Goal: Task Accomplishment & Management: Manage account settings

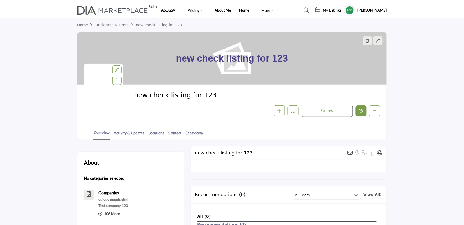
click at [359, 109] on button "Edit company" at bounding box center [361, 111] width 11 height 11
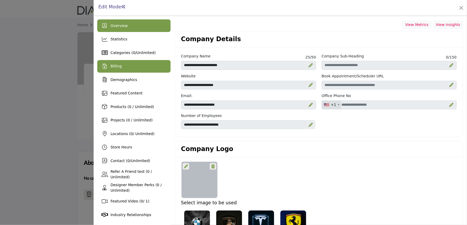
click at [125, 71] on div "Billing" at bounding box center [133, 66] width 73 height 13
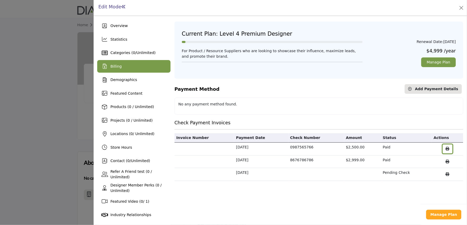
click at [446, 148] on icon "button" at bounding box center [448, 149] width 4 height 4
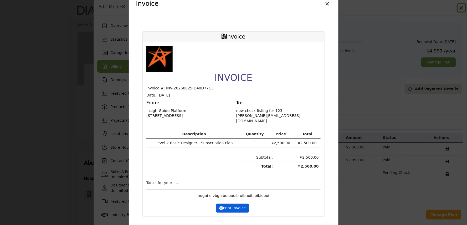
scroll to position [24, 0]
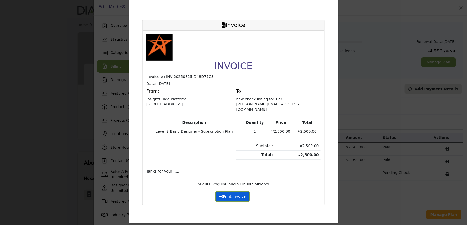
click at [220, 195] on icon at bounding box center [221, 197] width 4 height 4
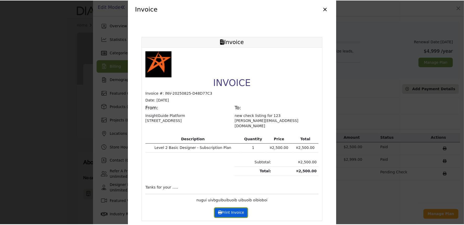
scroll to position [0, 0]
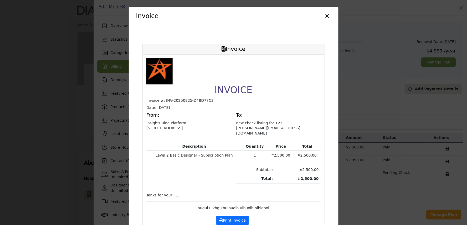
click at [326, 16] on button "×" at bounding box center [328, 16] width 8 height 10
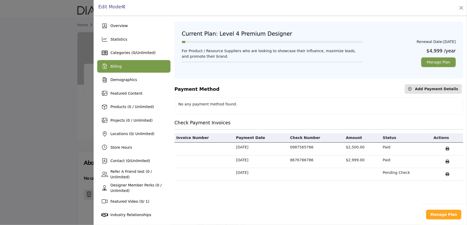
click at [60, 105] on div at bounding box center [233, 112] width 467 height 225
